Goal: Information Seeking & Learning: Learn about a topic

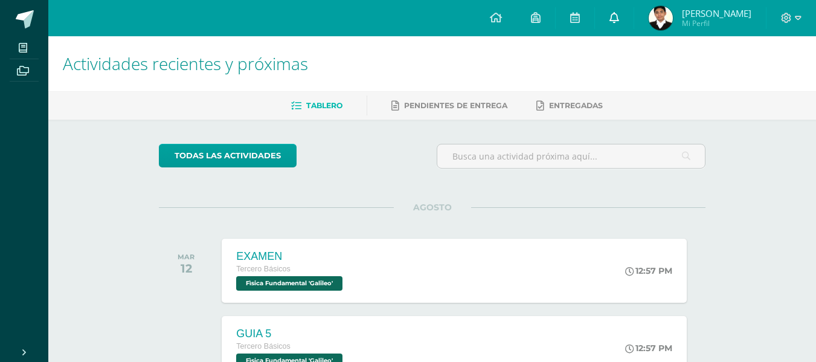
click at [619, 18] on icon at bounding box center [614, 17] width 10 height 11
click at [481, 211] on div "AGOSTO [DATE] EXAMEN Tercero Básicos Fìsica Fundamental 'Galileo' 12:57 PM EXAM…" at bounding box center [432, 255] width 546 height 97
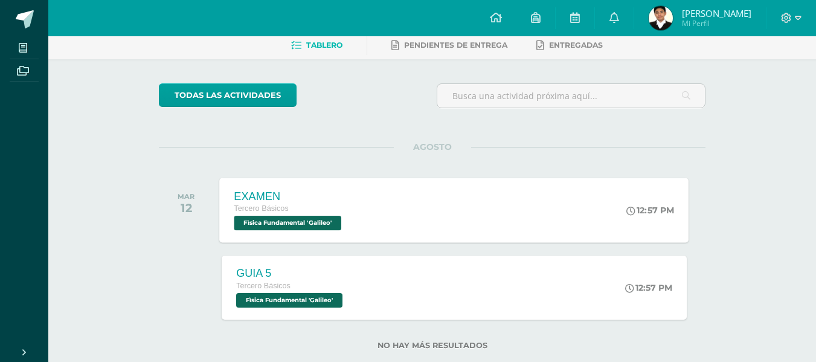
scroll to position [61, 0]
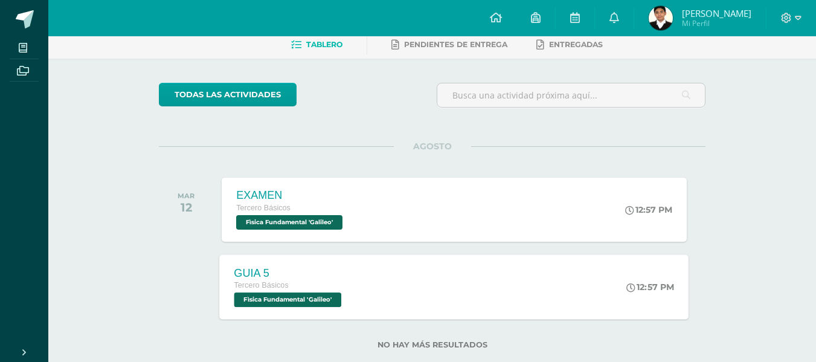
click at [331, 307] on div "GUIA 5 Tercero Básicos Fìsica Fundamental 'Galileo'" at bounding box center [289, 286] width 139 height 65
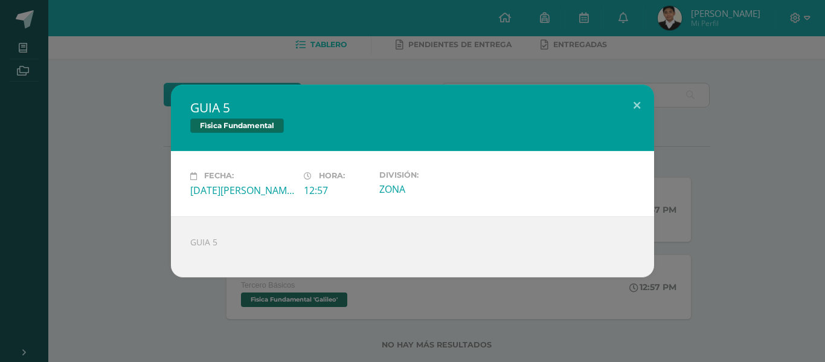
click at [213, 245] on div "GUIA 5" at bounding box center [412, 246] width 483 height 61
click at [636, 100] on button at bounding box center [636, 105] width 34 height 41
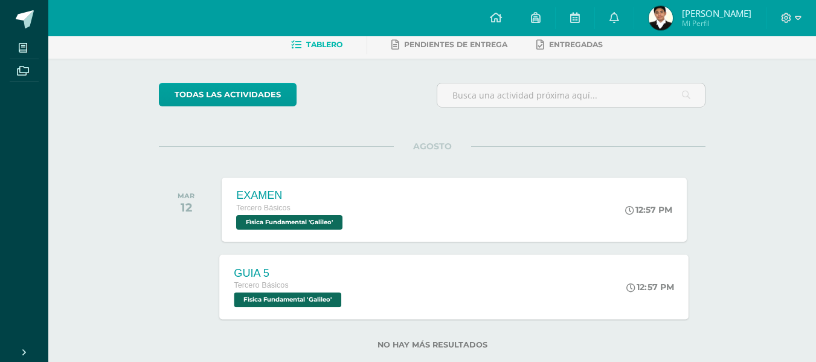
scroll to position [87, 0]
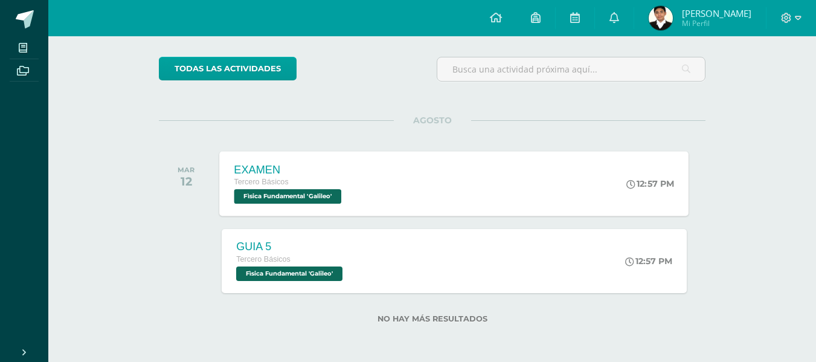
click at [331, 200] on span "Fìsica Fundamental 'Galileo'" at bounding box center [287, 196] width 107 height 14
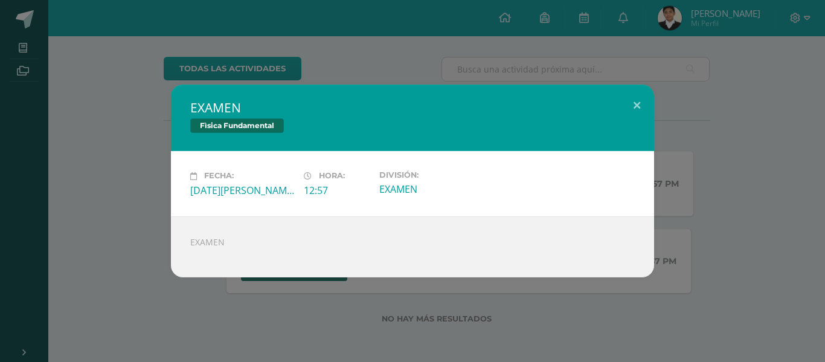
click at [331, 200] on div "Fecha: [DATE][PERSON_NAME] Hora: 12:57 División: EXAMEN" at bounding box center [412, 183] width 483 height 65
click at [218, 249] on div at bounding box center [412, 253] width 444 height 10
click at [218, 244] on div "EXAMEN" at bounding box center [412, 246] width 483 height 61
click at [633, 101] on button at bounding box center [636, 105] width 34 height 41
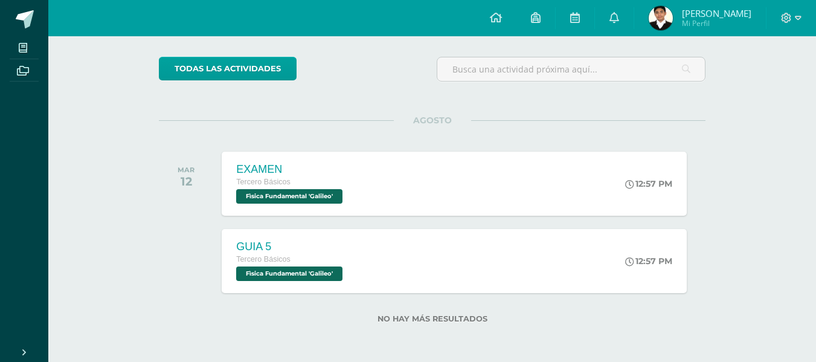
click at [33, 120] on ul "Mis cursos Archivos" at bounding box center [24, 186] width 48 height 301
